Goal: Transaction & Acquisition: Purchase product/service

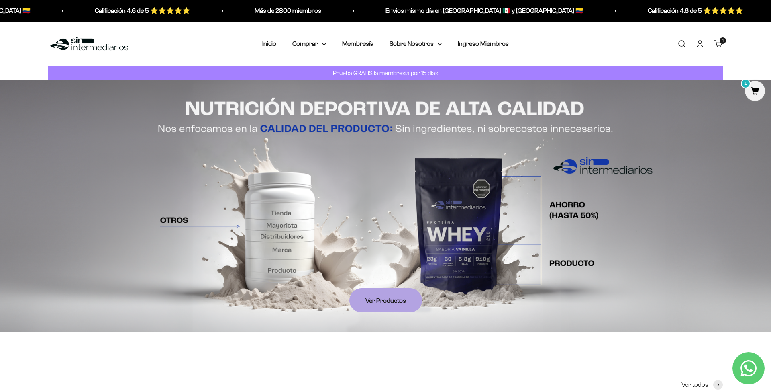
click at [699, 45] on link "Iniciar sesión" at bounding box center [700, 43] width 9 height 9
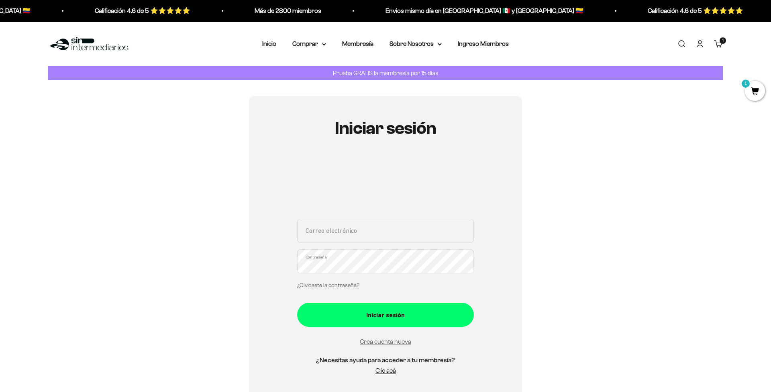
type input "[EMAIL_ADDRESS][DOMAIN_NAME]"
click at [386, 314] on button "Iniciar sesión" at bounding box center [385, 315] width 177 height 24
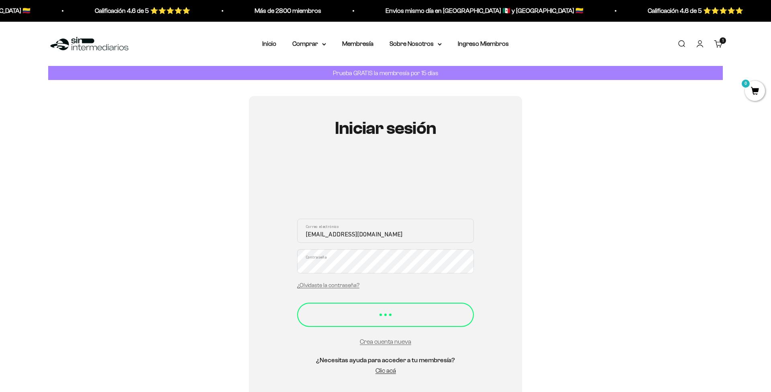
click at [354, 308] on button "Iniciar sesión" at bounding box center [385, 315] width 177 height 24
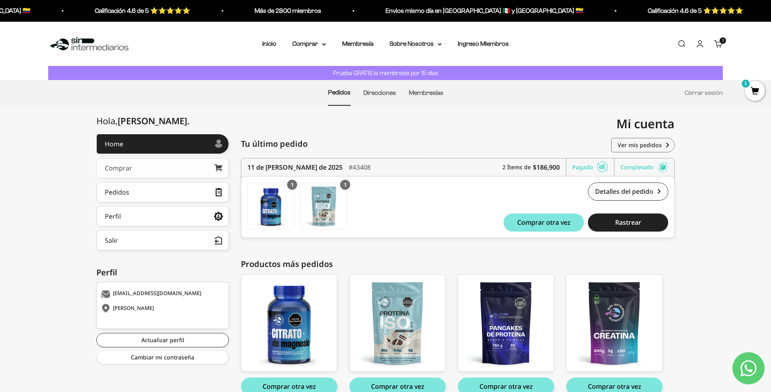
click at [184, 166] on link "Comprar" at bounding box center [162, 168] width 133 height 20
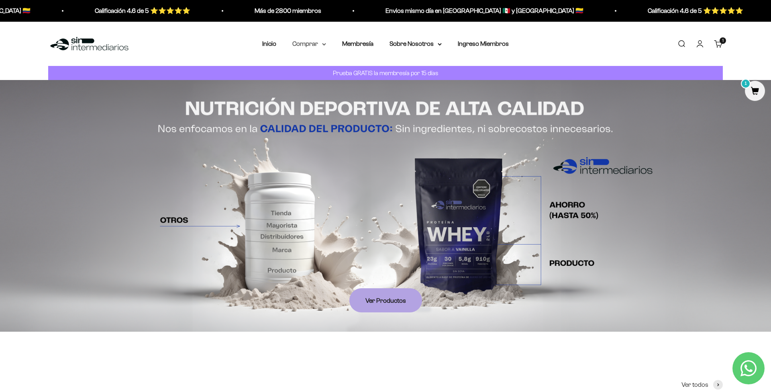
click at [307, 45] on summary "Comprar" at bounding box center [309, 44] width 34 height 10
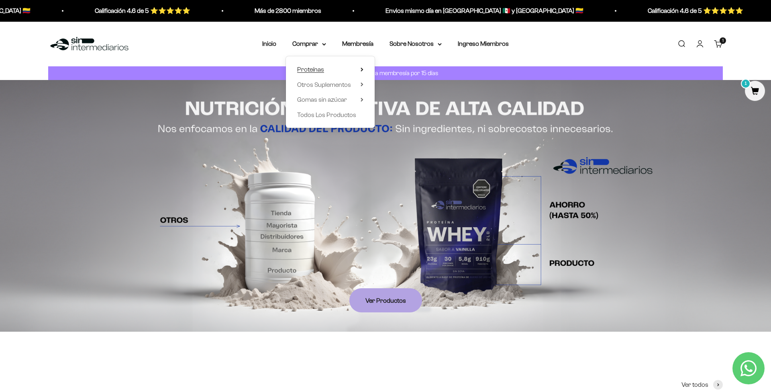
click at [327, 70] on summary "Proteínas" at bounding box center [330, 69] width 66 height 10
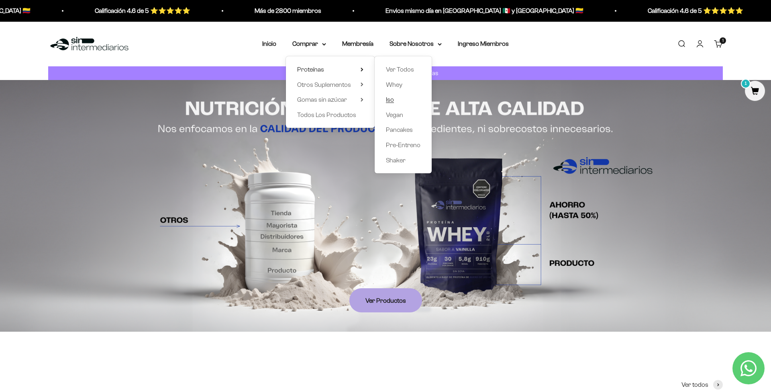
click at [406, 102] on link "Iso" at bounding box center [403, 99] width 35 height 10
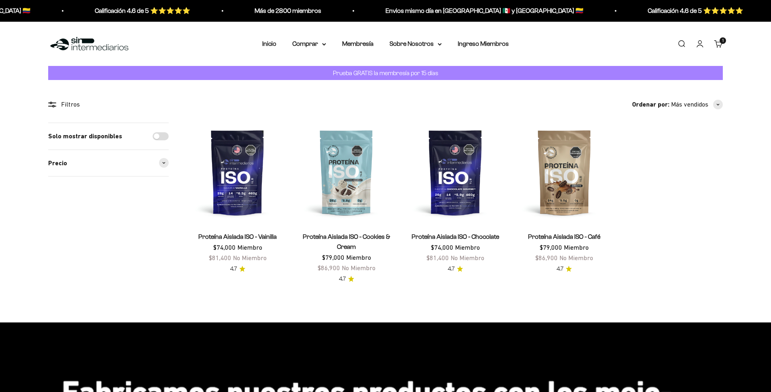
click at [161, 133] on input "Solo mostrar disponibles" at bounding box center [161, 136] width 16 height 8
checkbox input "true"
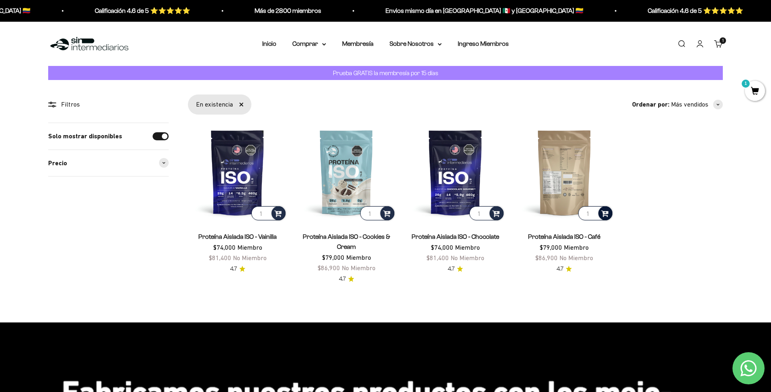
click at [610, 217] on div at bounding box center [606, 213] width 14 height 14
click at [310, 46] on summary "Comprar" at bounding box center [309, 44] width 34 height 10
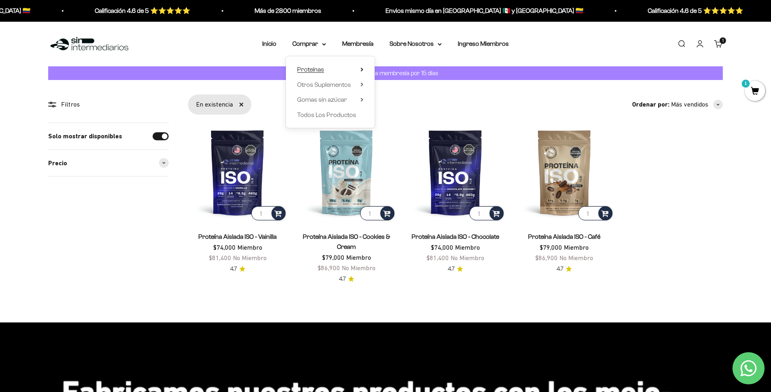
click at [326, 72] on summary "Proteínas" at bounding box center [330, 69] width 66 height 10
click at [393, 131] on span "Pancakes" at bounding box center [399, 129] width 27 height 7
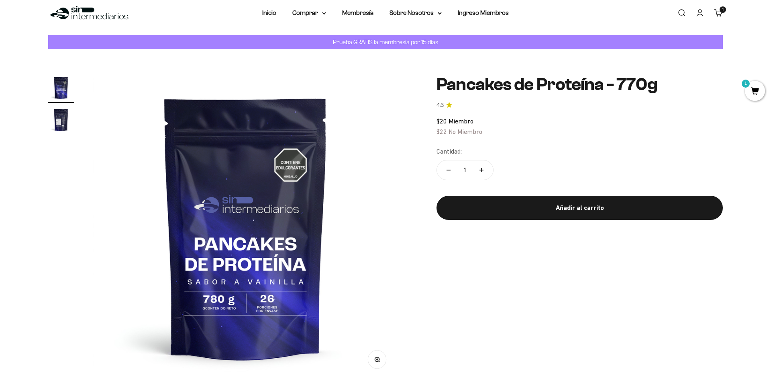
scroll to position [45, 0]
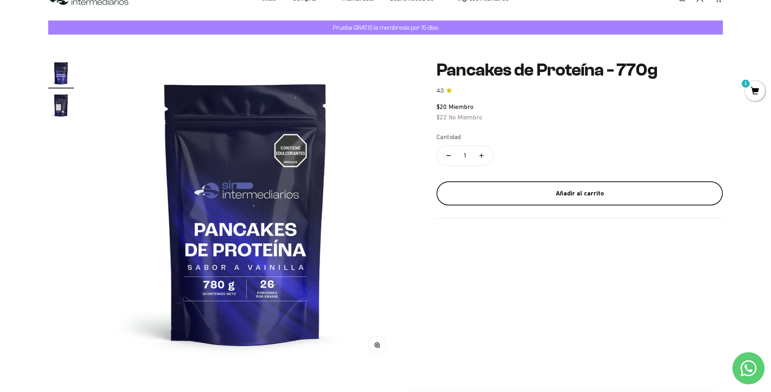
click at [576, 192] on div "Añadir al carrito" at bounding box center [580, 193] width 254 height 10
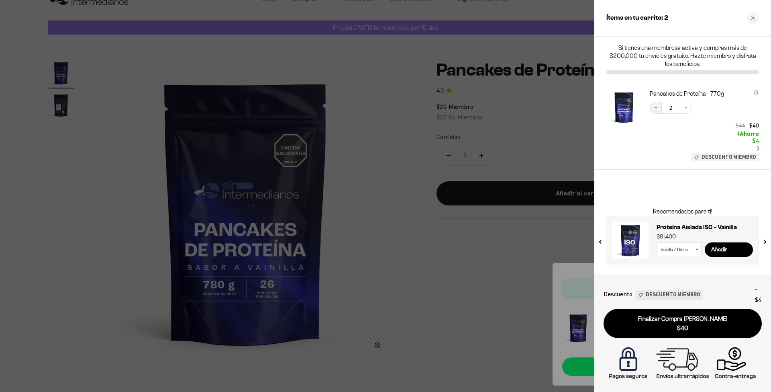
click at [655, 109] on icon "Decrease quantity" at bounding box center [656, 107] width 5 height 5
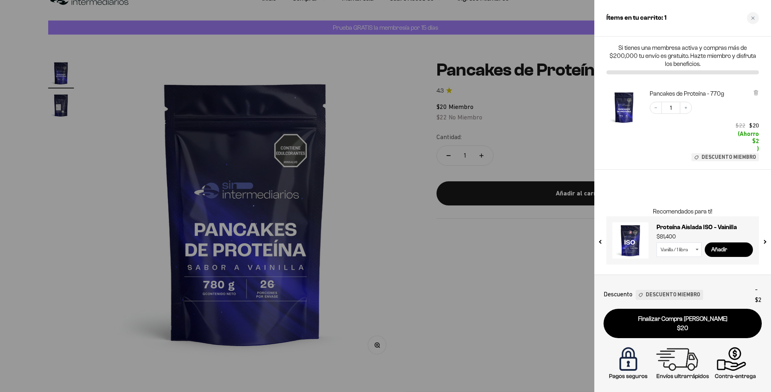
click at [543, 260] on div at bounding box center [385, 196] width 771 height 392
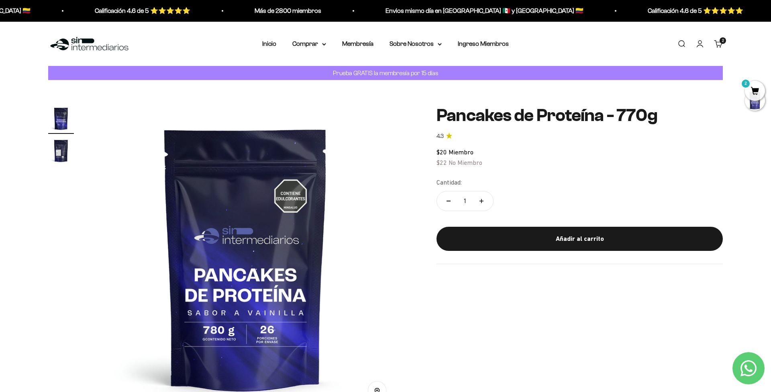
scroll to position [0, 0]
click at [304, 45] on summary "Comprar" at bounding box center [309, 44] width 34 height 10
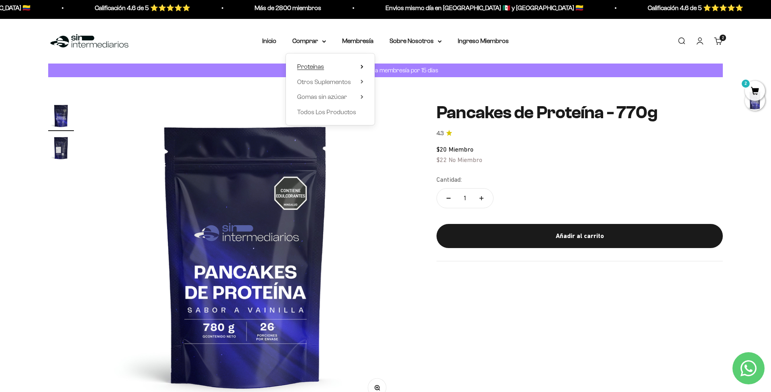
scroll to position [2, 1]
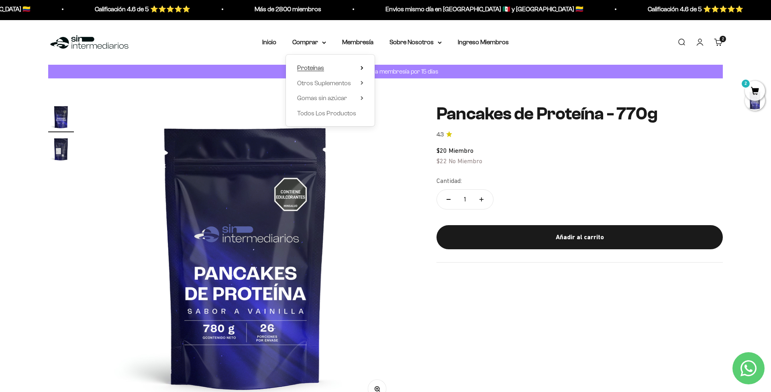
click at [317, 66] on span "Proteínas" at bounding box center [310, 67] width 27 height 7
click at [408, 143] on span "Pre-Entreno" at bounding box center [403, 143] width 35 height 7
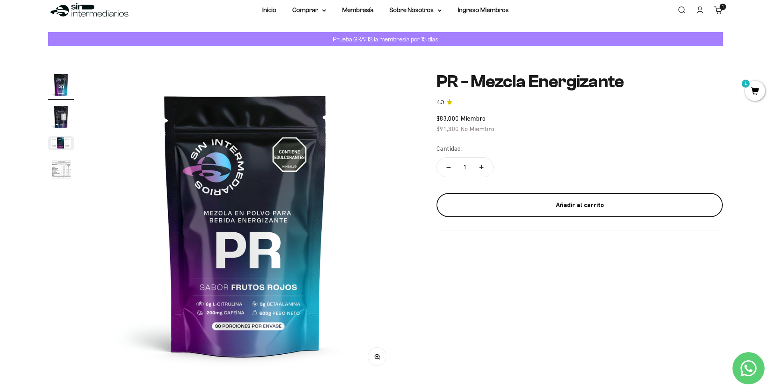
scroll to position [35, 0]
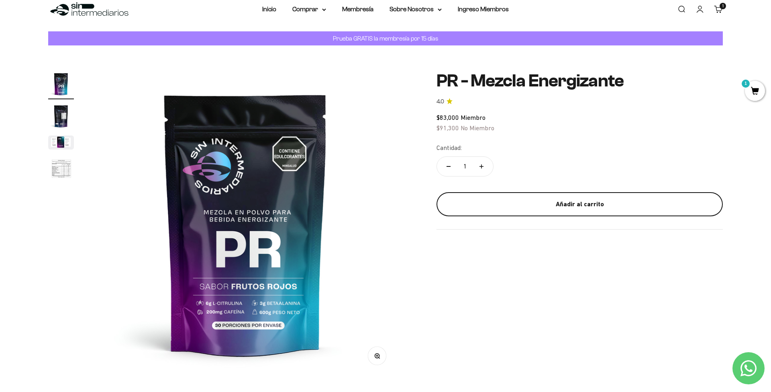
click at [546, 202] on div "Añadir al carrito" at bounding box center [580, 204] width 254 height 10
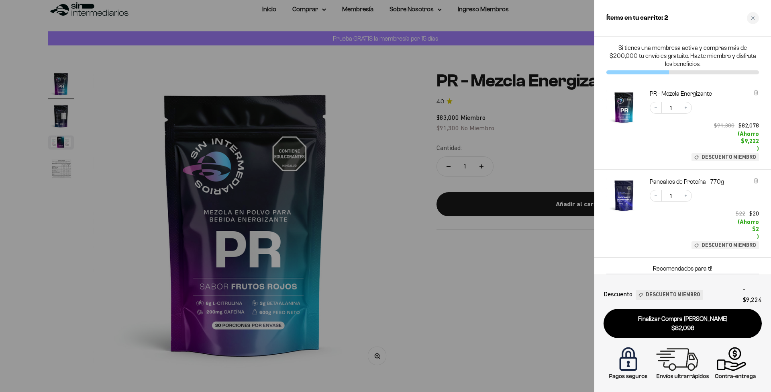
click at [420, 256] on div at bounding box center [385, 196] width 771 height 392
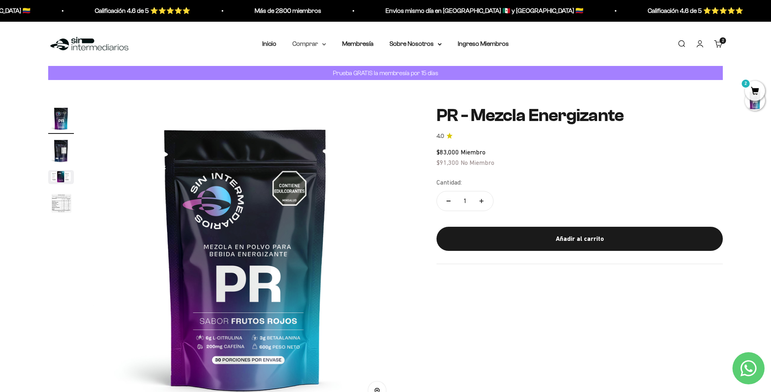
scroll to position [0, 0]
click at [301, 43] on summary "Comprar" at bounding box center [309, 44] width 34 height 10
click at [324, 69] on summary "Proteínas" at bounding box center [330, 69] width 66 height 10
click at [322, 86] on span "Otros Suplementos" at bounding box center [324, 84] width 54 height 7
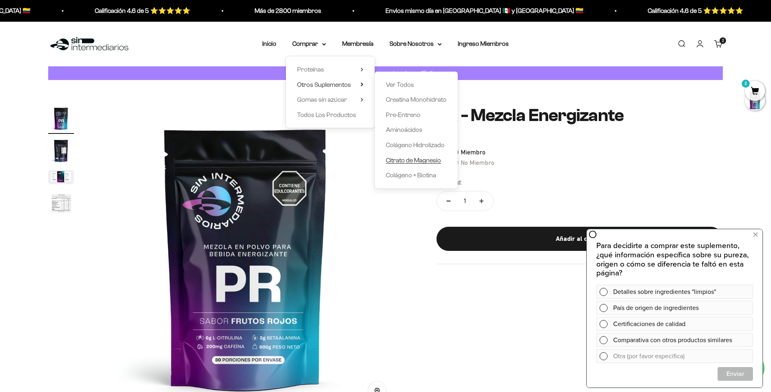
click at [416, 160] on span "Citrato de Magnesio" at bounding box center [413, 159] width 55 height 7
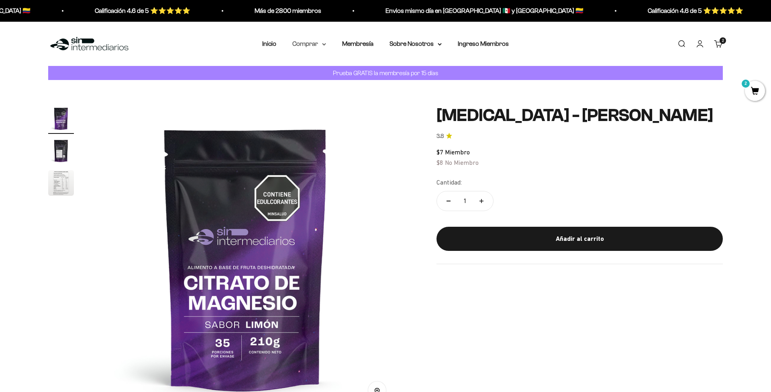
click at [304, 46] on summary "Comprar" at bounding box center [309, 44] width 34 height 10
click at [324, 99] on span "Gomas sin azúcar" at bounding box center [322, 99] width 50 height 7
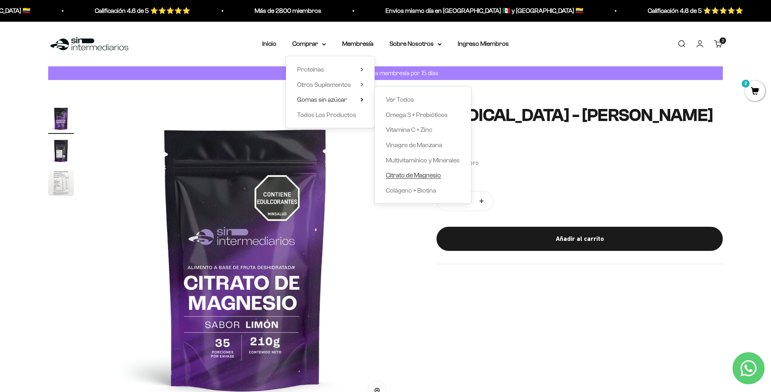
click at [423, 176] on span "Citrato de Magnesio" at bounding box center [413, 175] width 55 height 7
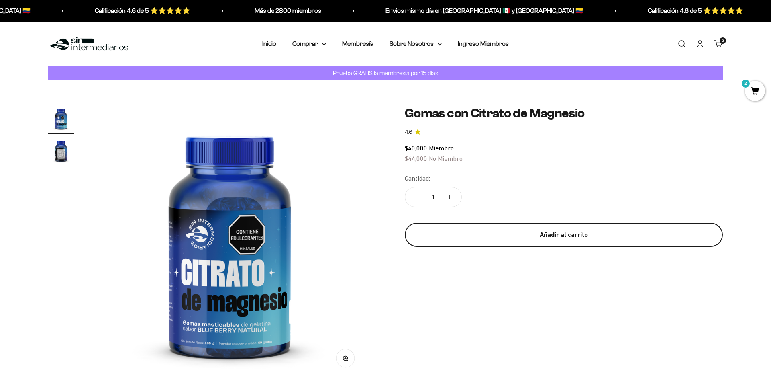
click at [585, 230] on div "Añadir al carrito" at bounding box center [564, 234] width 286 height 10
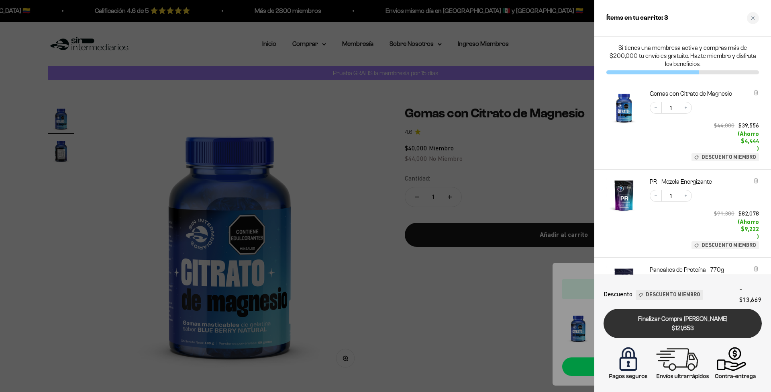
click at [726, 324] on span "$121,653" at bounding box center [682, 327] width 147 height 9
